Goal: Check status: Check status

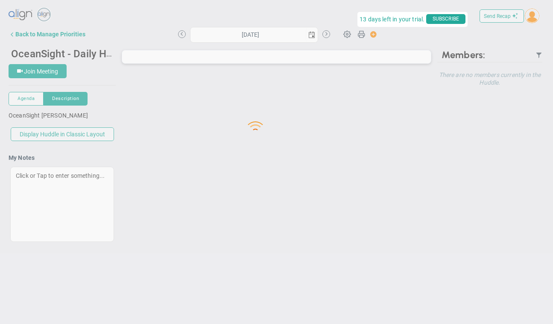
type input "[DATE]"
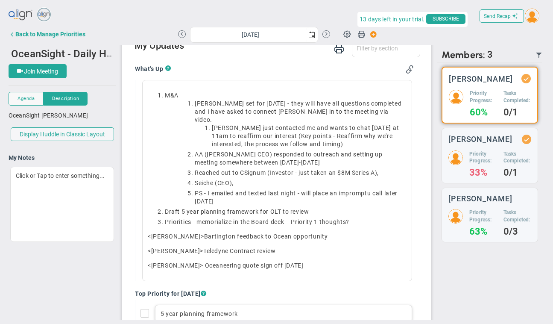
scroll to position [83, 0]
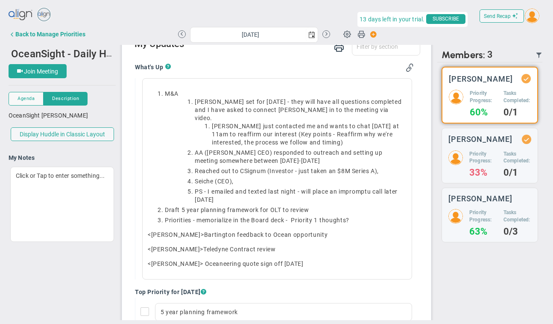
click at [143, 309] on input "checkbox" at bounding box center [147, 313] width 9 height 9
checkbox input "true"
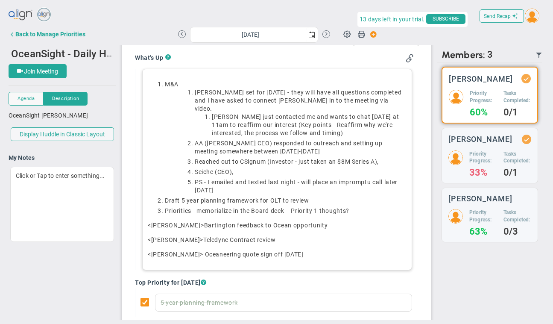
scroll to position [91, 0]
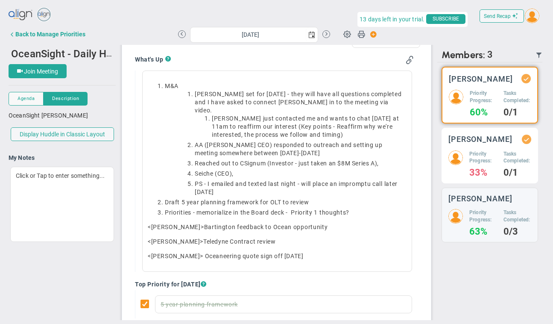
click at [482, 156] on div "Tyler Van Schoonhoven Priority Progress: 33% Tasks Completed: 0/1" at bounding box center [490, 156] width 97 height 56
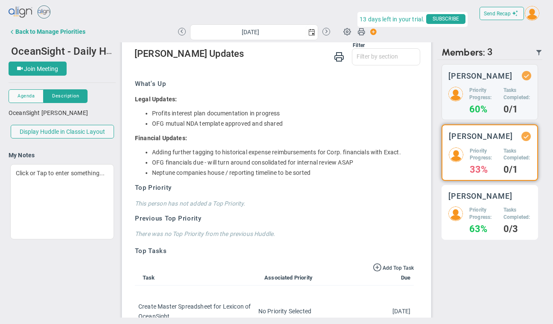
click at [479, 200] on h3 "[PERSON_NAME]" at bounding box center [481, 196] width 64 height 8
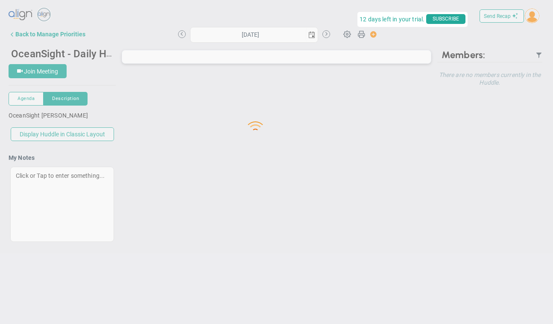
type input "[DATE]"
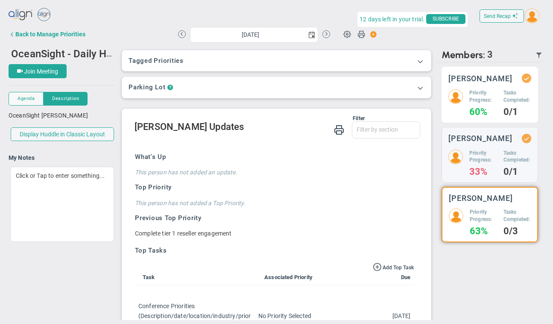
click at [480, 98] on h5 "Priority Progress:" at bounding box center [484, 96] width 28 height 15
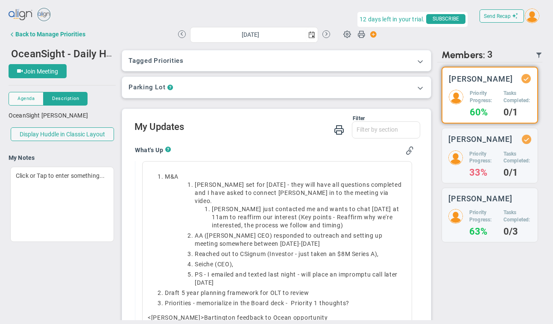
scroll to position [3, 0]
